Goal: Transaction & Acquisition: Purchase product/service

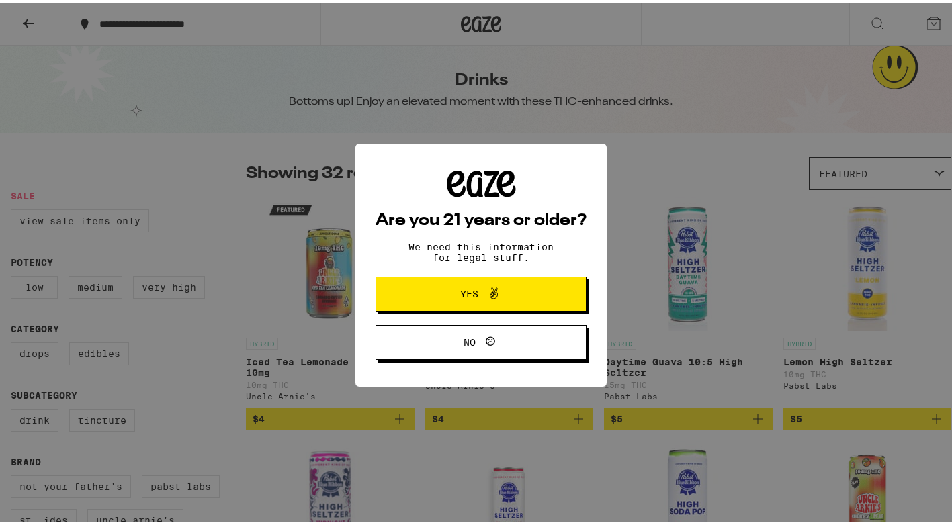
click at [508, 290] on span "Yes" at bounding box center [481, 291] width 102 height 17
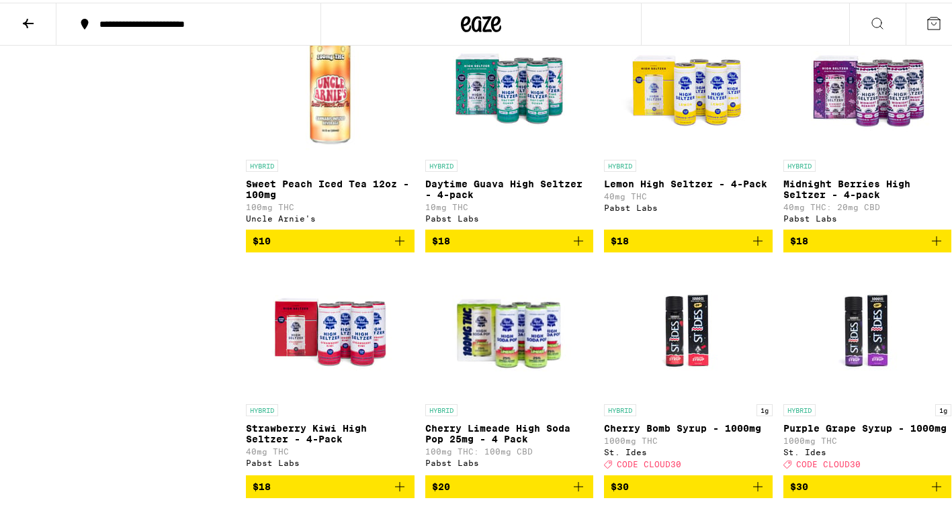
scroll to position [1746, 0]
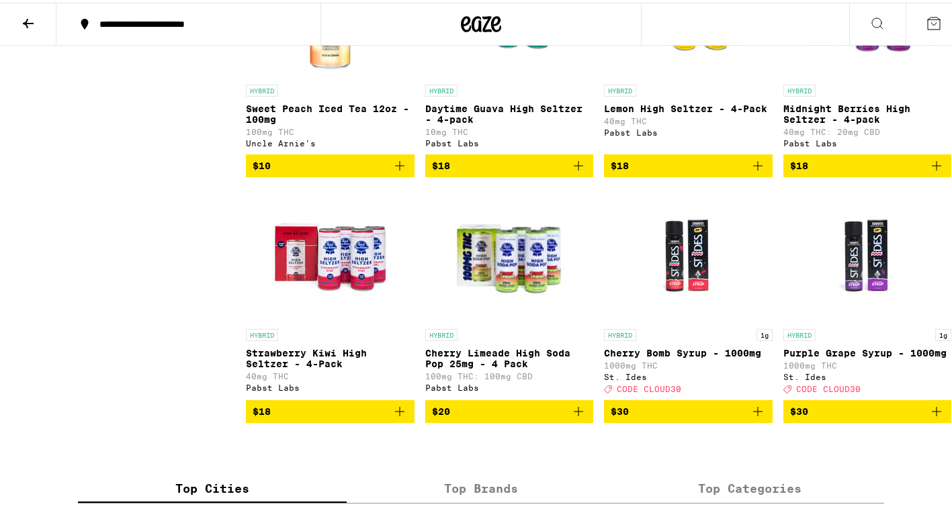
click at [336, 256] on img "Open page for Strawberry Kiwi High Seltzer - 4-Pack from Pabst Labs" at bounding box center [330, 252] width 134 height 134
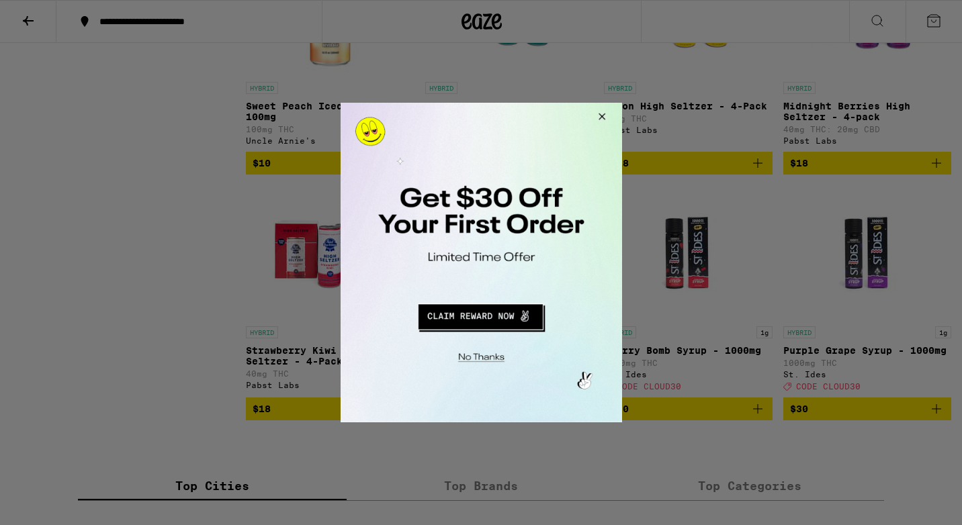
click at [601, 111] on button "Close Modal" at bounding box center [599, 119] width 36 height 32
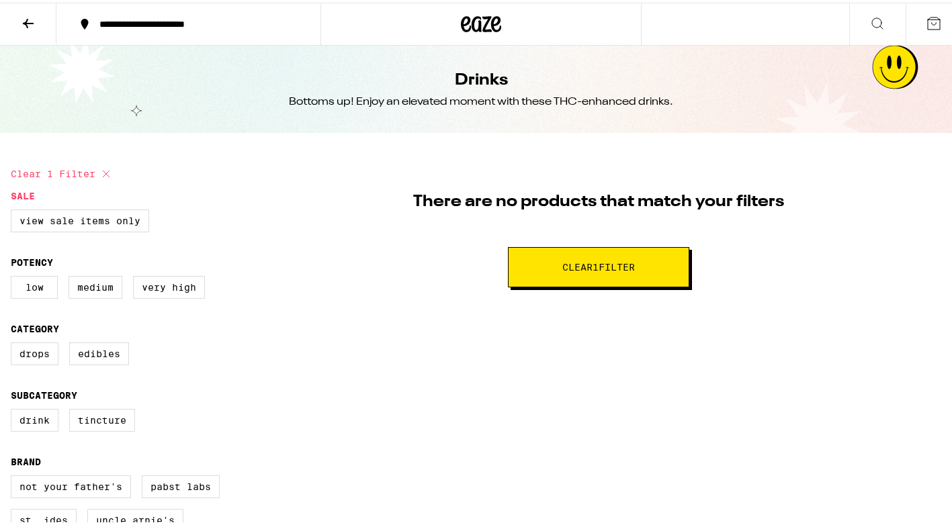
click at [624, 252] on button "Clear 1 filter" at bounding box center [598, 264] width 181 height 40
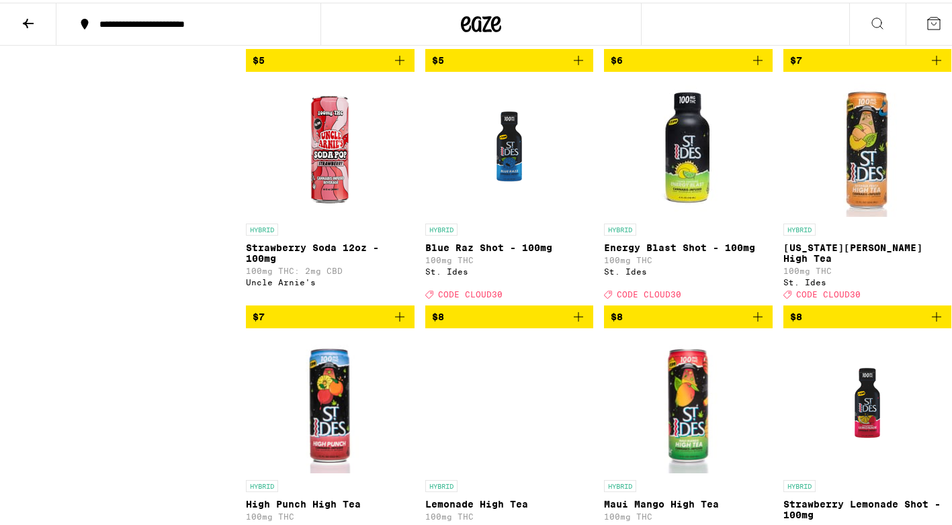
scroll to position [604, 0]
